Goal: Task Accomplishment & Management: Manage account settings

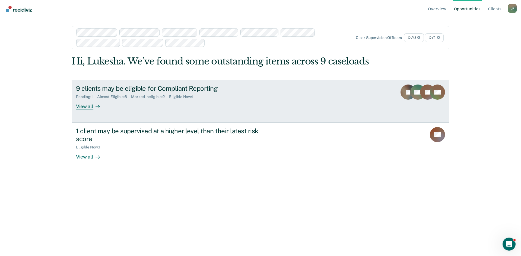
click at [89, 107] on div "View all" at bounding box center [91, 104] width 30 height 11
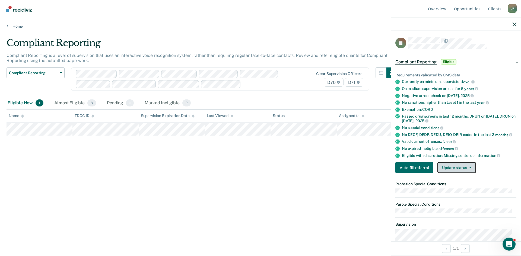
click at [458, 166] on button "Update status" at bounding box center [456, 167] width 38 height 11
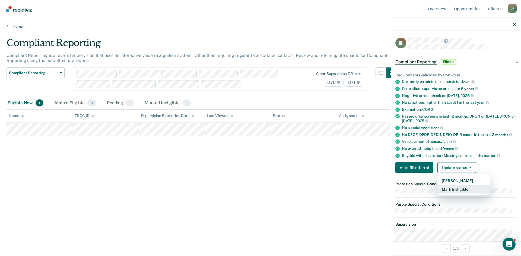
click at [454, 189] on button "Mark Ineligible" at bounding box center [463, 189] width 52 height 9
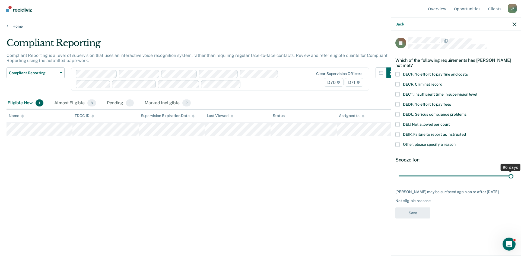
drag, startPoint x: 437, startPoint y: 176, endPoint x: 528, endPoint y: 174, distance: 91.4
type input "90"
click at [513, 174] on input "range" at bounding box center [455, 175] width 114 height 9
click at [398, 95] on span at bounding box center [397, 94] width 4 height 4
click at [477, 92] on input "DECT: Insufficient time in supervision level" at bounding box center [477, 92] width 0 height 0
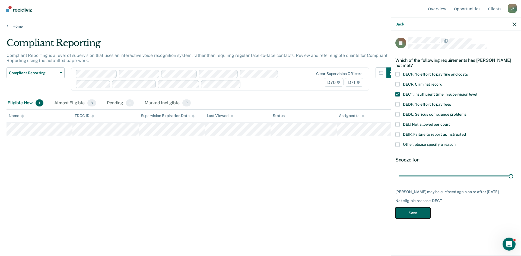
click at [425, 211] on button "Save" at bounding box center [412, 212] width 35 height 11
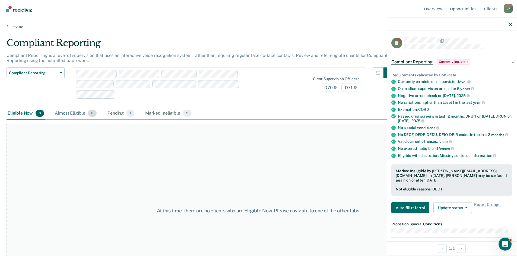
click at [65, 113] on div "Almost Eligible 8" at bounding box center [76, 114] width 44 height 12
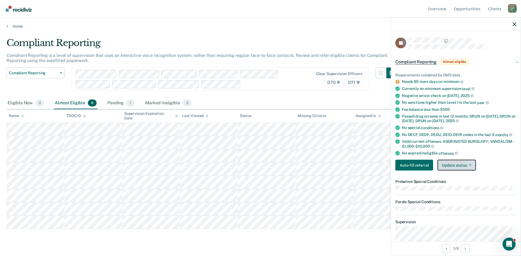
click at [462, 166] on button "Update status" at bounding box center [456, 165] width 38 height 11
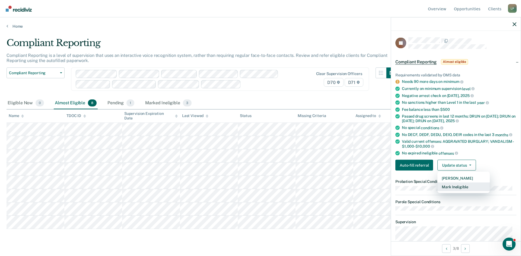
click at [453, 187] on button "Mark Ineligible" at bounding box center [463, 187] width 52 height 9
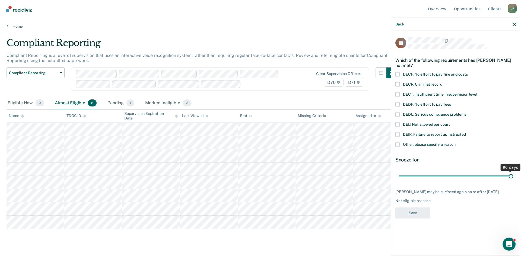
drag, startPoint x: 436, startPoint y: 177, endPoint x: 522, endPoint y: 172, distance: 85.8
type input "90"
click at [513, 172] on input "range" at bounding box center [455, 175] width 114 height 9
click at [396, 95] on span at bounding box center [397, 94] width 4 height 4
click at [477, 92] on input "DECT: Insufficient time in supervision level" at bounding box center [477, 92] width 0 height 0
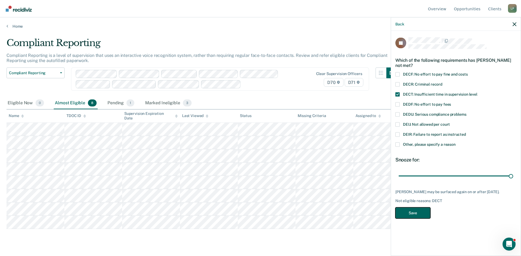
click at [414, 210] on button "Save" at bounding box center [412, 212] width 35 height 11
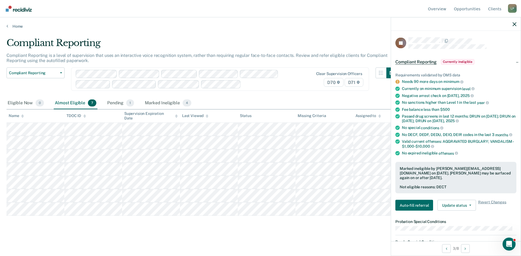
click at [306, 45] on div "Compliant Reporting" at bounding box center [202, 44] width 390 height 15
